Goal: Check status

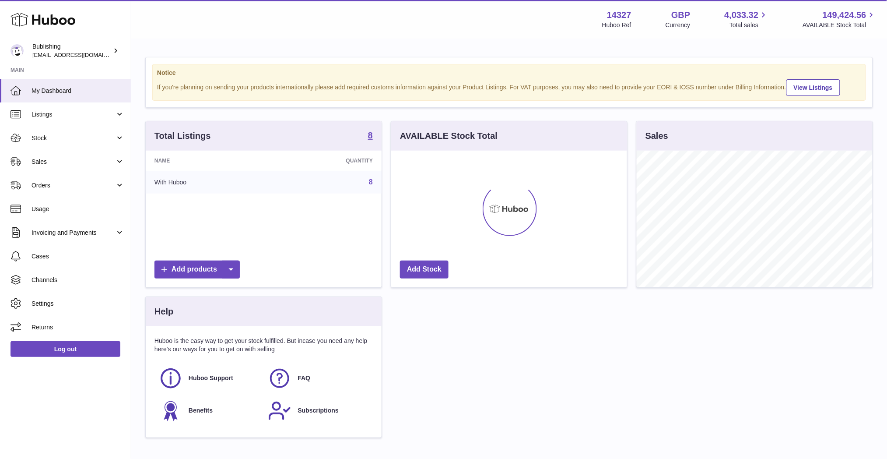
scroll to position [137, 235]
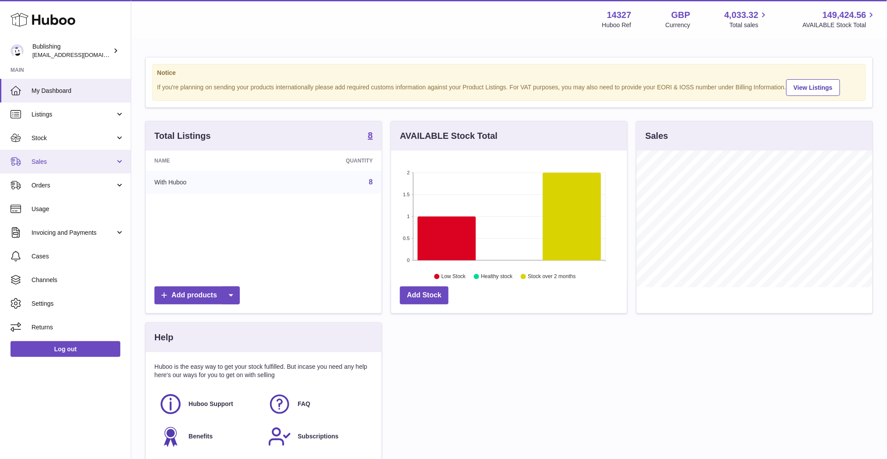
click at [55, 155] on link "Sales" at bounding box center [65, 162] width 131 height 24
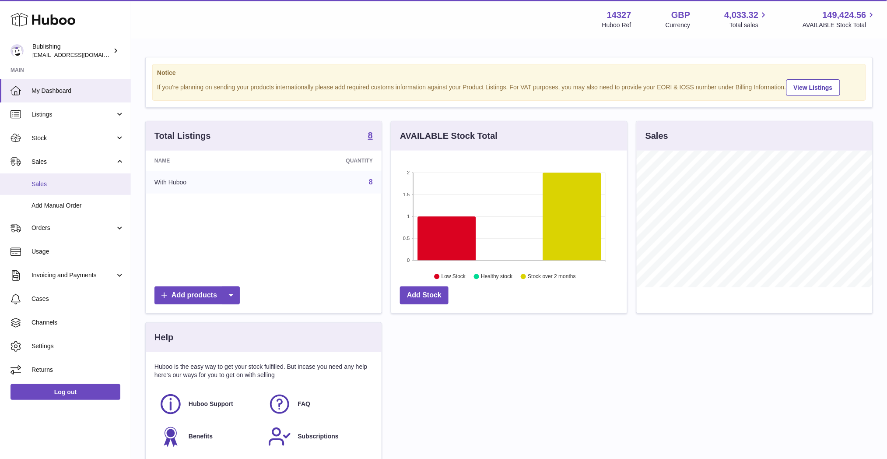
click at [67, 189] on link "Sales" at bounding box center [65, 183] width 131 height 21
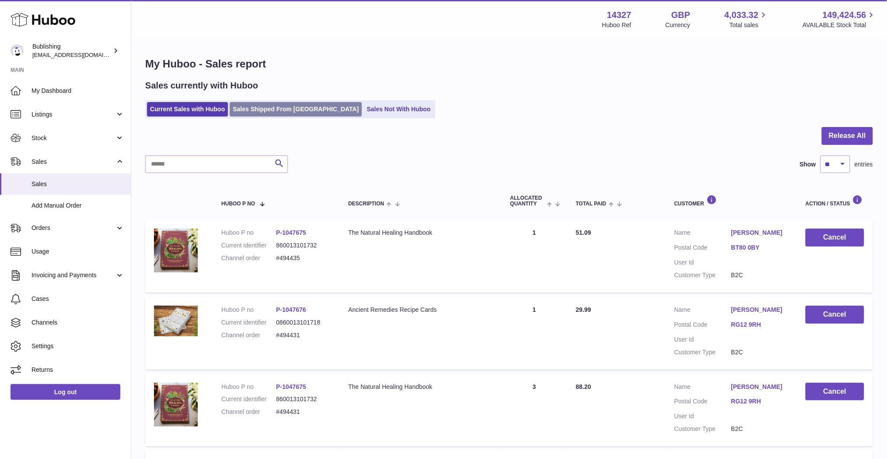
click at [264, 110] on link "Sales Shipped From [GEOGRAPHIC_DATA]" at bounding box center [296, 109] width 132 height 14
click at [243, 165] on input "text" at bounding box center [216, 164] width 143 height 18
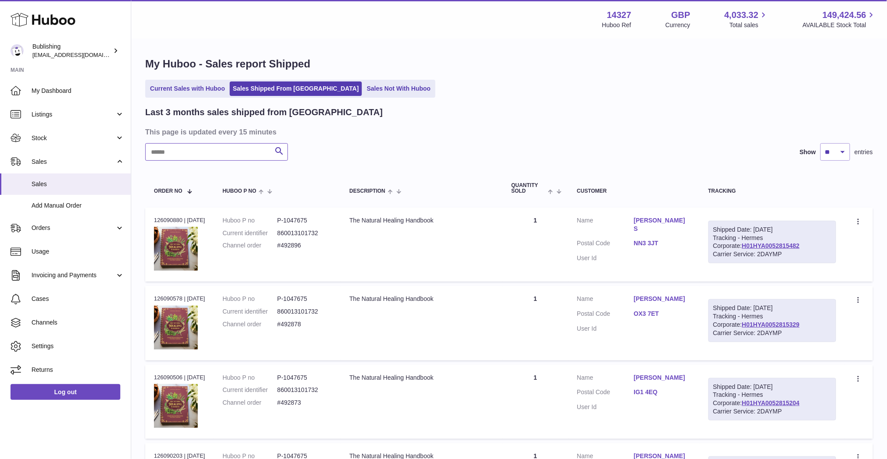
click at [246, 156] on input "text" at bounding box center [216, 152] width 143 height 18
paste input "*******"
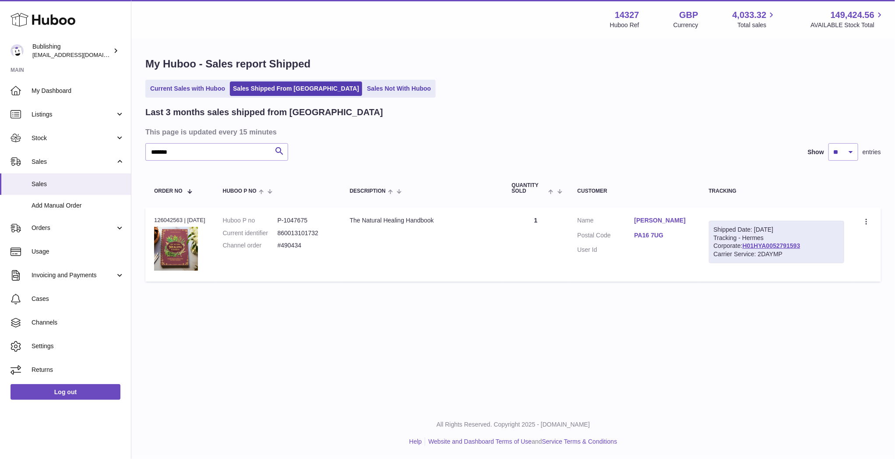
click at [632, 240] on dt "Postal Code" at bounding box center [605, 236] width 57 height 11
click at [601, 230] on dl "Customer Name [PERSON_NAME] Postal Code PA16 7UG User Id" at bounding box center [634, 237] width 114 height 42
click at [745, 234] on div "Shipped Date: [DATE] Tracking - Hermes Corporate: H01HYA0052791593 Carrier Serv…" at bounding box center [776, 242] width 135 height 43
click at [869, 223] on icon at bounding box center [867, 222] width 10 height 9
drag, startPoint x: 397, startPoint y: 217, endPoint x: 374, endPoint y: 221, distance: 23.5
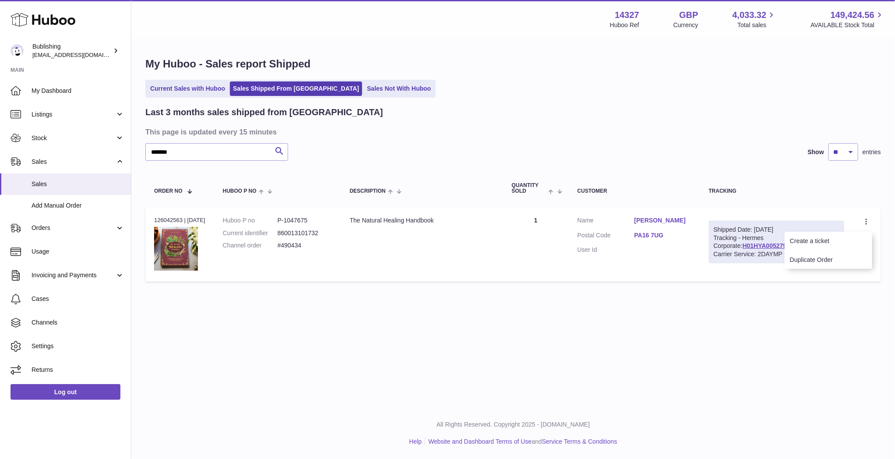
click at [396, 217] on div "The Natural Healing Handbook" at bounding box center [422, 220] width 144 height 8
click at [272, 225] on dl "Huboo P no P-1047675 Current identifier 860013101732 Channel order #490434" at bounding box center [277, 235] width 109 height 38
click at [359, 198] on th "Description" at bounding box center [422, 188] width 162 height 29
click at [593, 192] on div "Customer" at bounding box center [634, 191] width 114 height 6
click at [640, 235] on link "PA16 7UG" at bounding box center [662, 235] width 57 height 8
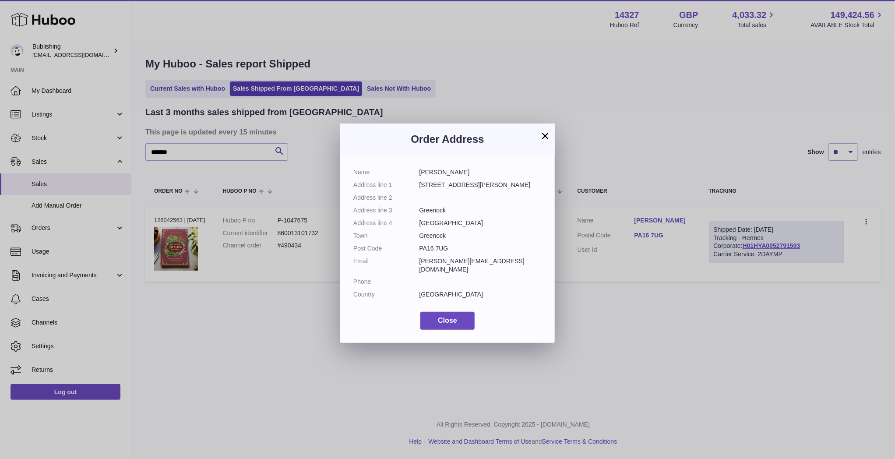
click at [545, 138] on button "×" at bounding box center [545, 135] width 11 height 11
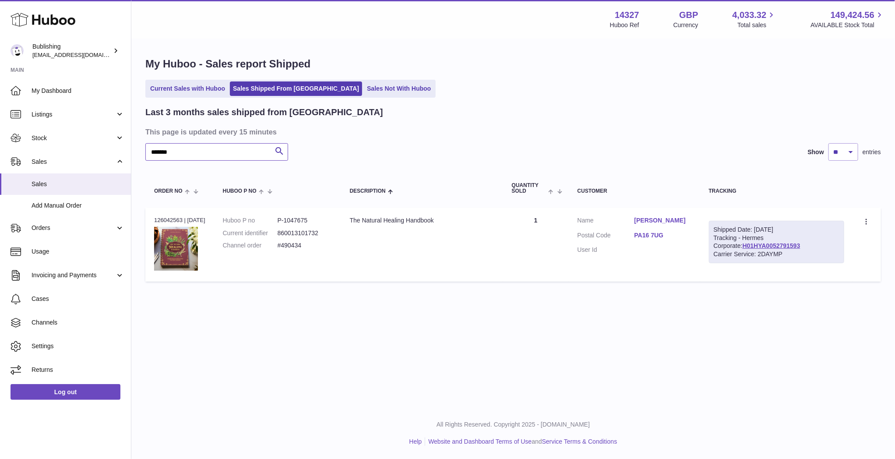
click at [155, 150] on input "*******" at bounding box center [216, 152] width 143 height 18
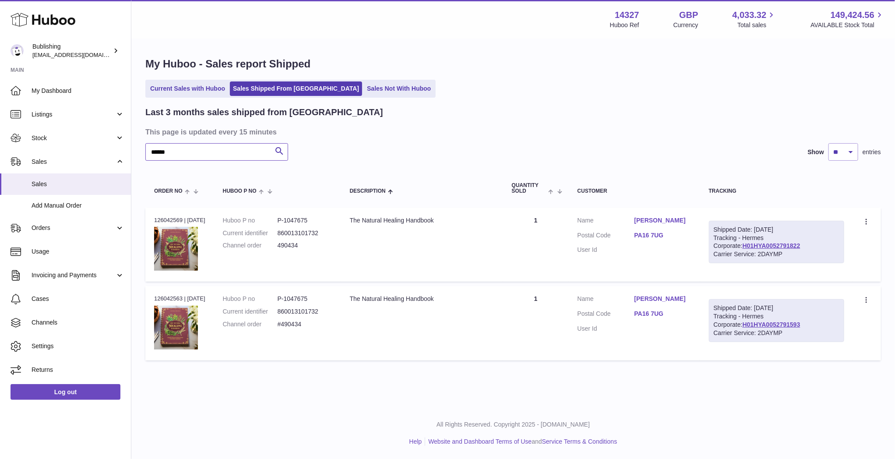
type input "******"
click at [650, 234] on link "PA16 7UG" at bounding box center [662, 235] width 57 height 8
click at [645, 268] on div at bounding box center [447, 229] width 895 height 459
click at [653, 311] on link "PA16 7UG" at bounding box center [662, 313] width 57 height 8
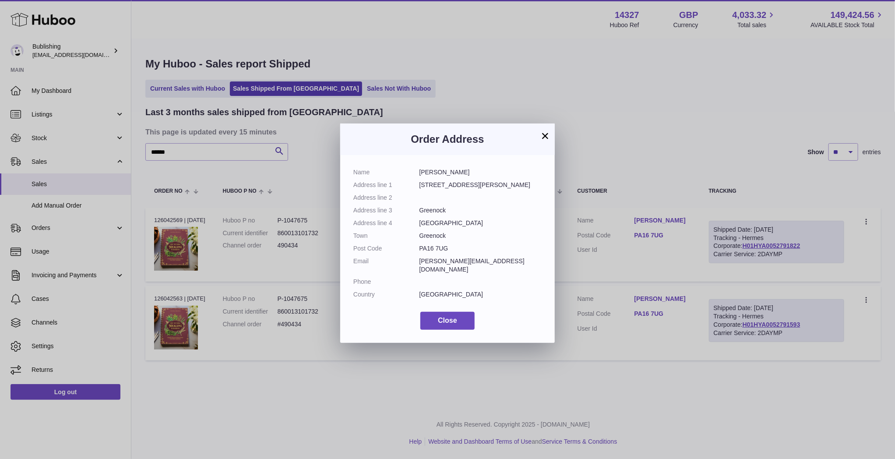
click at [624, 265] on div "× Order Address Name [PERSON_NAME] Address line [STREET_ADDRESS][PERSON_NAME] A…" at bounding box center [447, 229] width 895 height 459
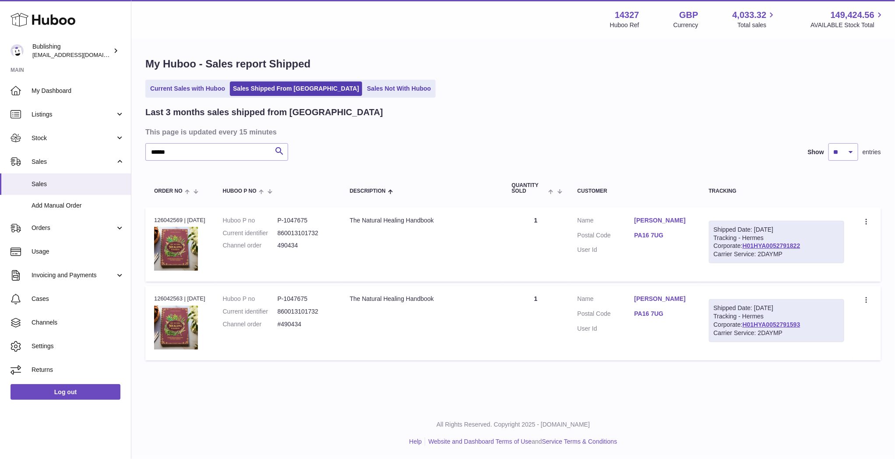
click at [646, 235] on link "PA16 7UG" at bounding box center [662, 235] width 57 height 8
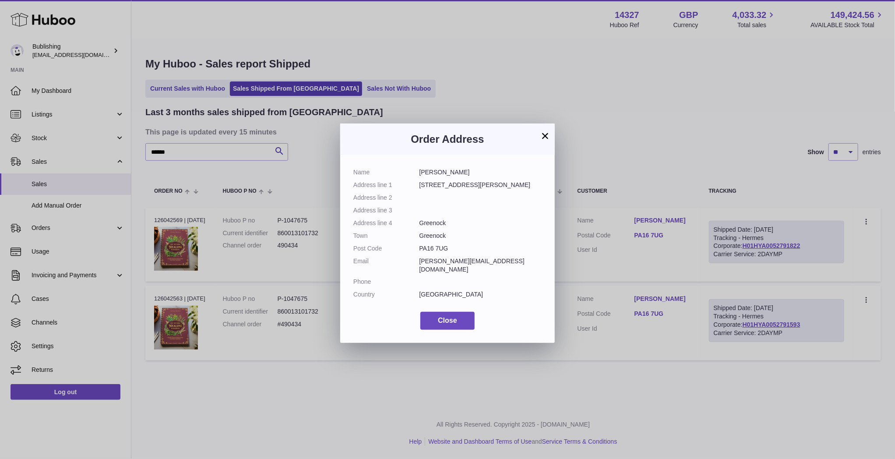
click at [734, 245] on div "× Order Address Name [PERSON_NAME] Address line [STREET_ADDRESS][PERSON_NAME] A…" at bounding box center [447, 229] width 895 height 459
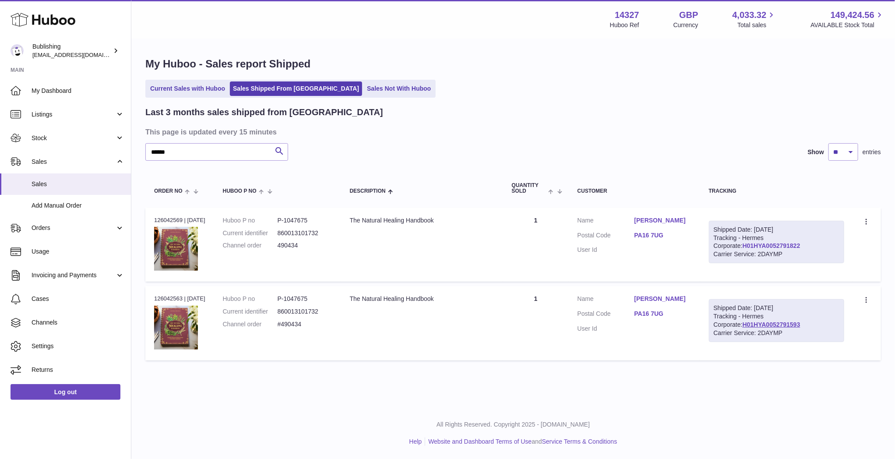
click at [742, 248] on link "H01HYA0052791822" at bounding box center [771, 245] width 58 height 7
click at [649, 235] on link "PA16 7UG" at bounding box center [662, 235] width 57 height 8
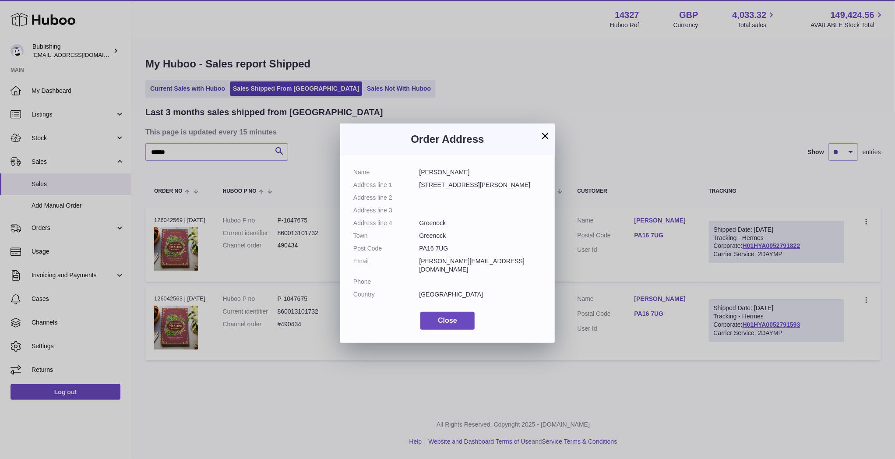
drag, startPoint x: 417, startPoint y: 181, endPoint x: 458, endPoint y: 233, distance: 66.0
click at [458, 233] on dl "Name [PERSON_NAME] Address line [STREET_ADDRESS][PERSON_NAME] Address line 2 Ad…" at bounding box center [447, 235] width 188 height 135
